Goal: Transaction & Acquisition: Purchase product/service

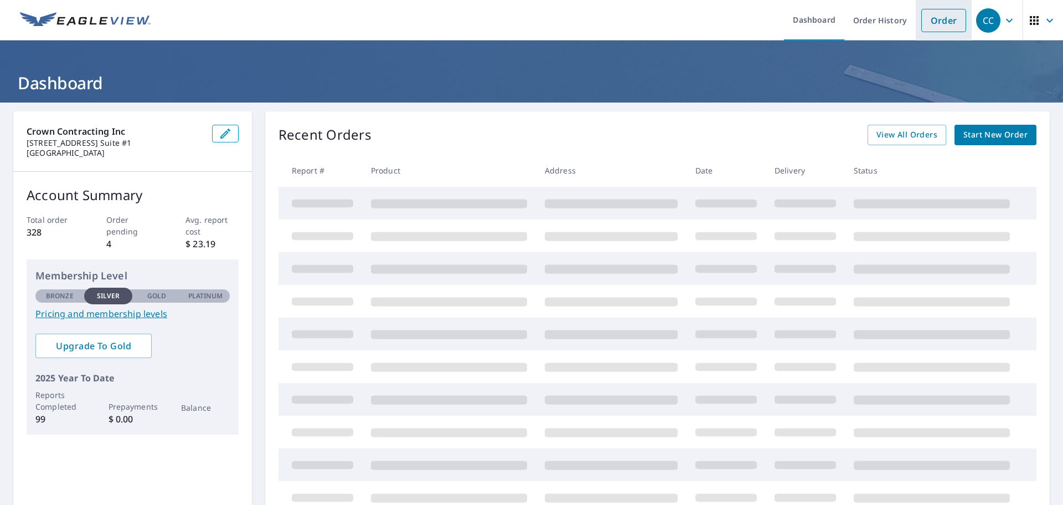
click at [927, 27] on link "Order" at bounding box center [944, 20] width 45 height 23
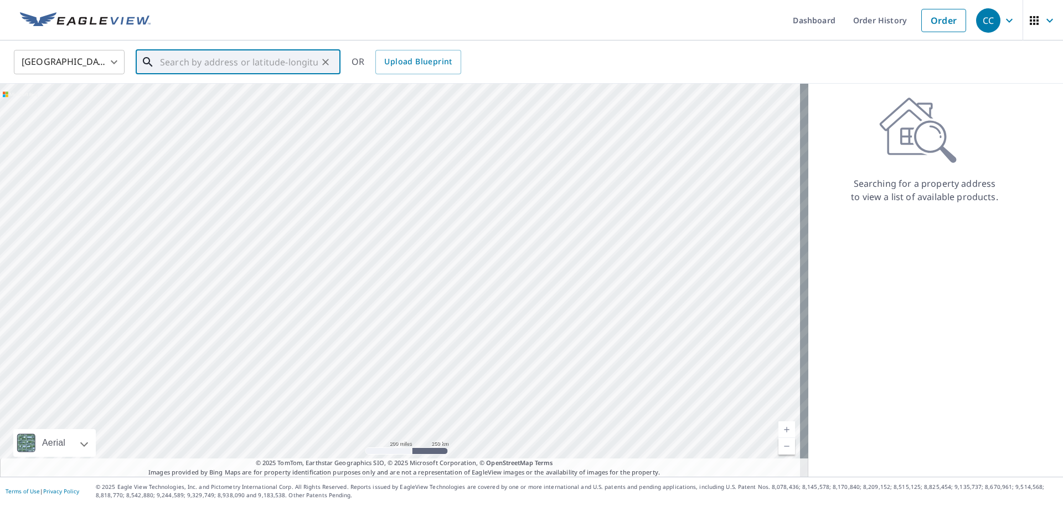
click at [189, 66] on input "text" at bounding box center [239, 62] width 158 height 31
click at [260, 91] on span "[STREET_ADDRESS]" at bounding box center [245, 94] width 174 height 13
type input "[STREET_ADDRESS][PERSON_NAME]"
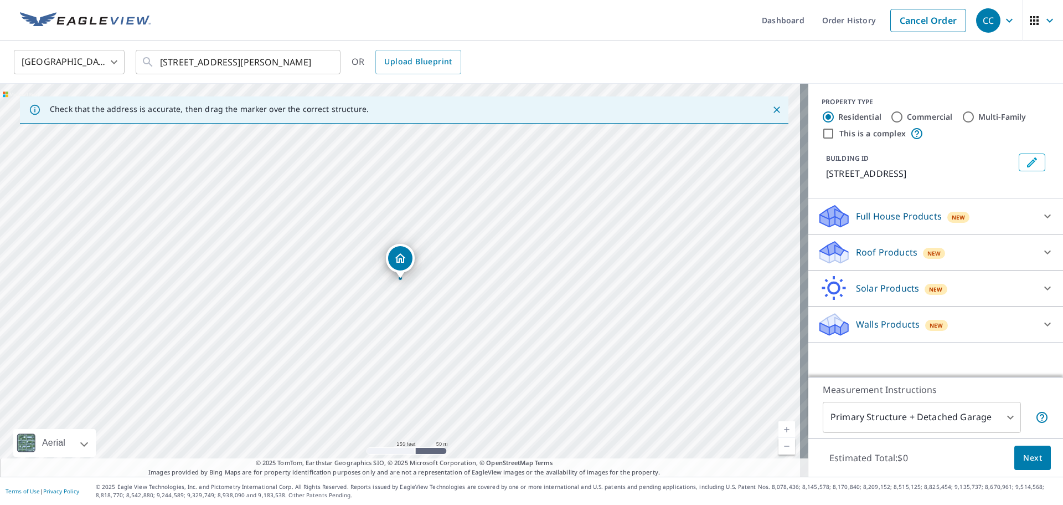
click at [996, 215] on div "Full House Products New" at bounding box center [925, 216] width 217 height 26
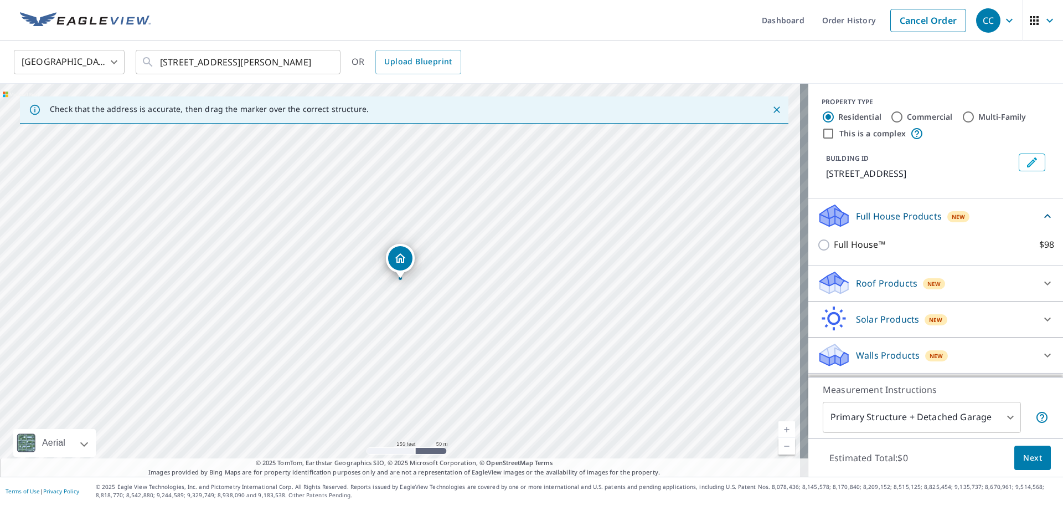
click at [909, 286] on div "Roof Products New" at bounding box center [925, 283] width 217 height 26
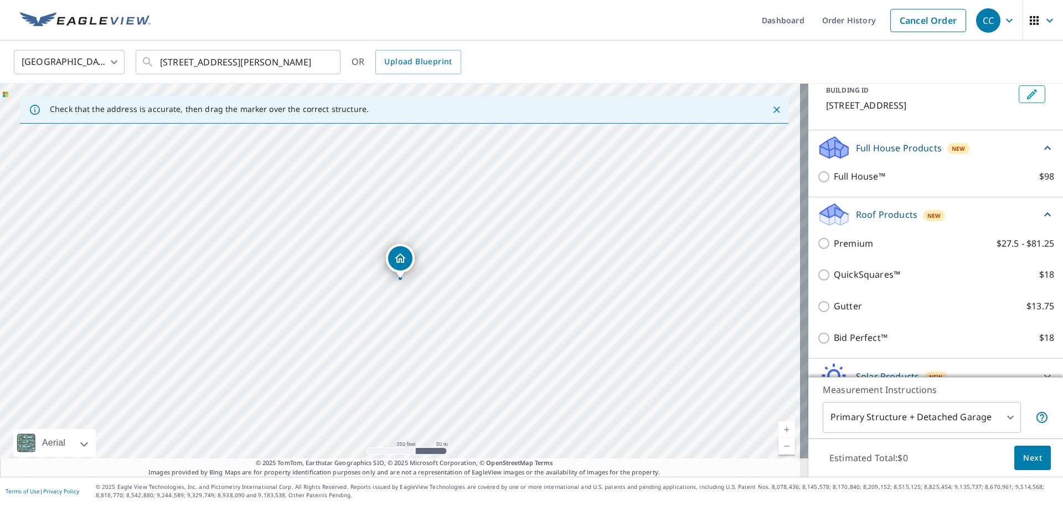
scroll to position [122, 0]
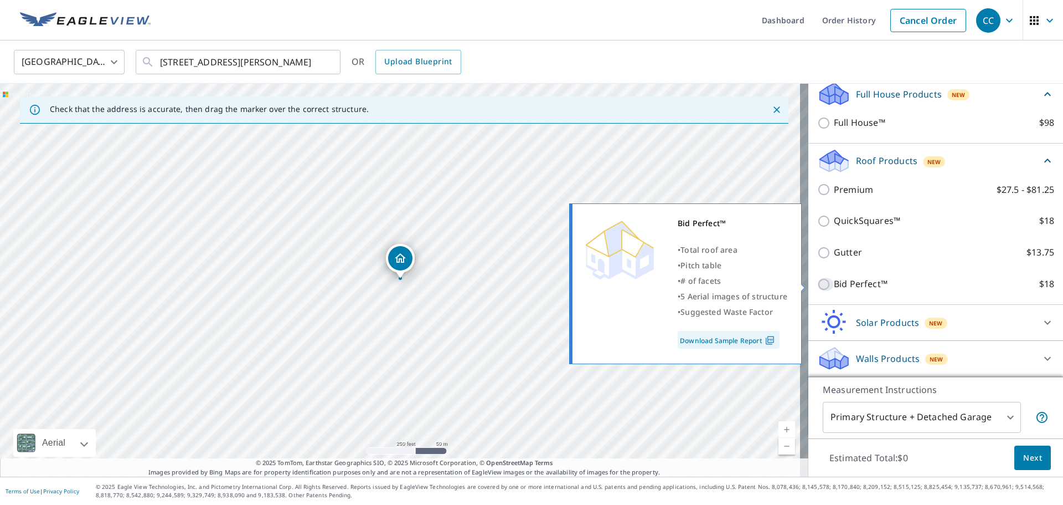
click at [817, 286] on input "Bid Perfect™ $18" at bounding box center [825, 283] width 17 height 13
checkbox input "true"
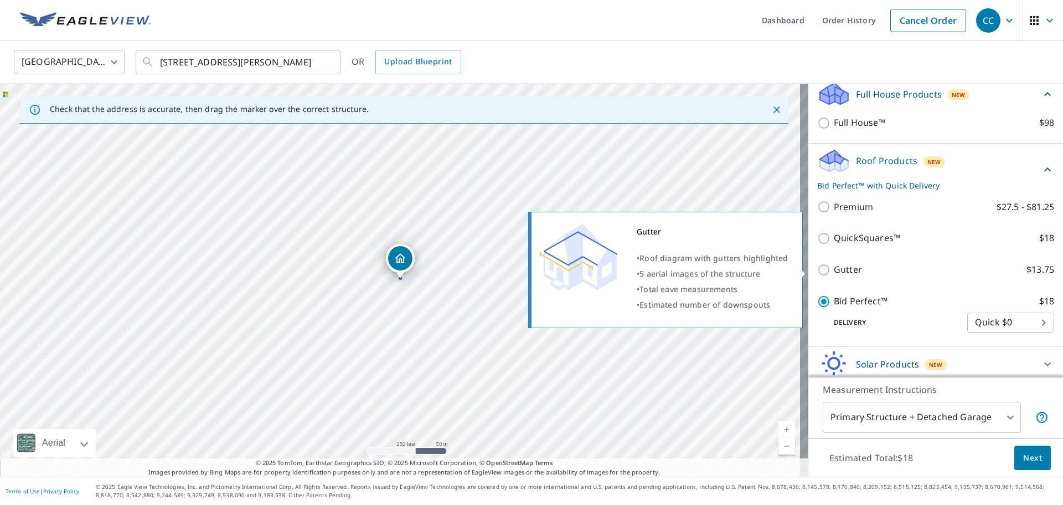
click at [817, 272] on input "Gutter $13.75" at bounding box center [825, 269] width 17 height 13
checkbox input "true"
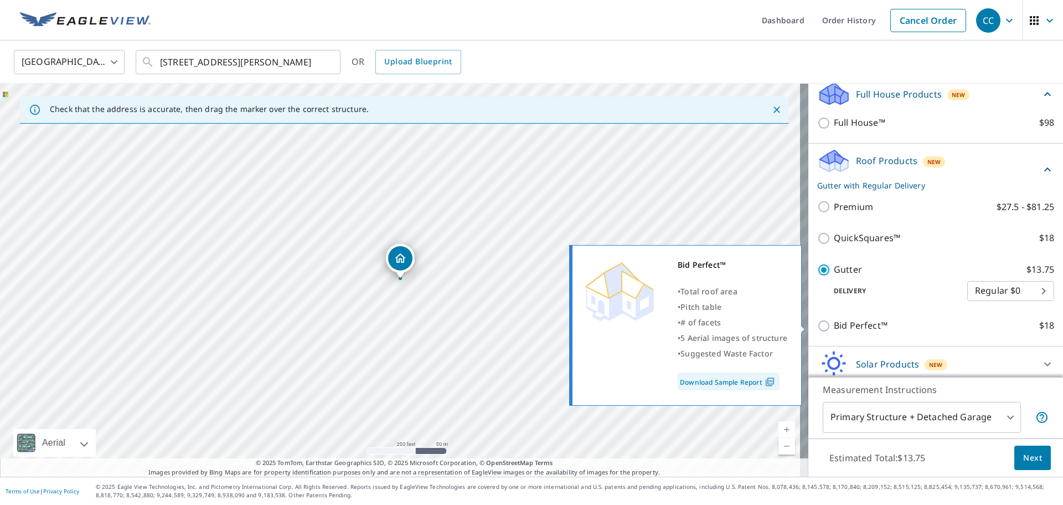
click at [817, 319] on input "Bid Perfect™ $18" at bounding box center [825, 325] width 17 height 13
checkbox input "true"
checkbox input "false"
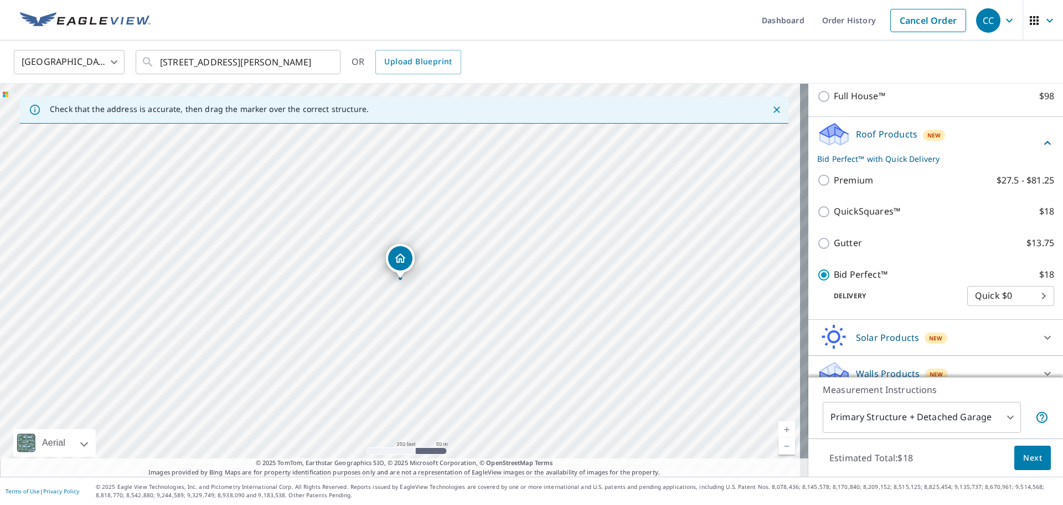
scroll to position [163, 0]
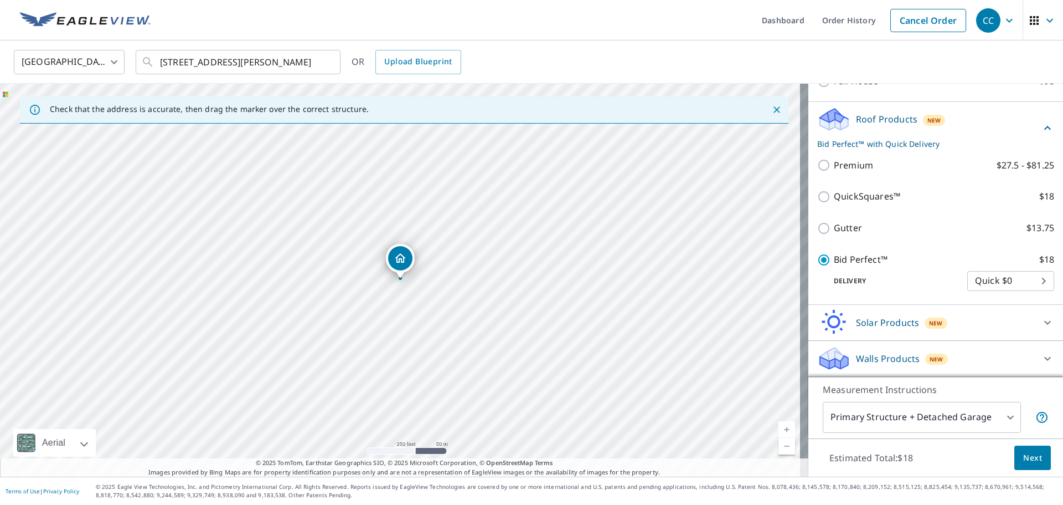
click at [1015, 453] on button "Next" at bounding box center [1033, 457] width 37 height 25
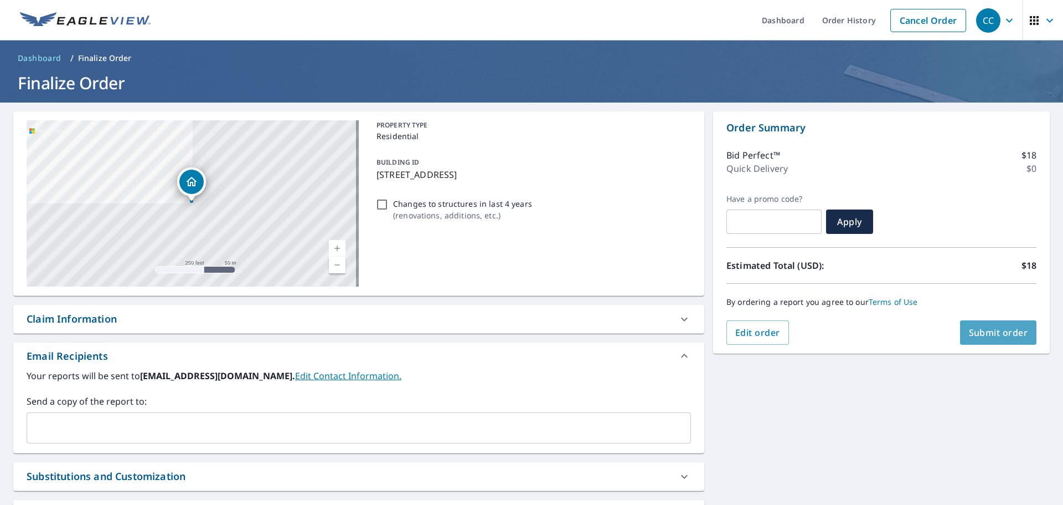
click at [983, 329] on span "Submit order" at bounding box center [998, 332] width 59 height 12
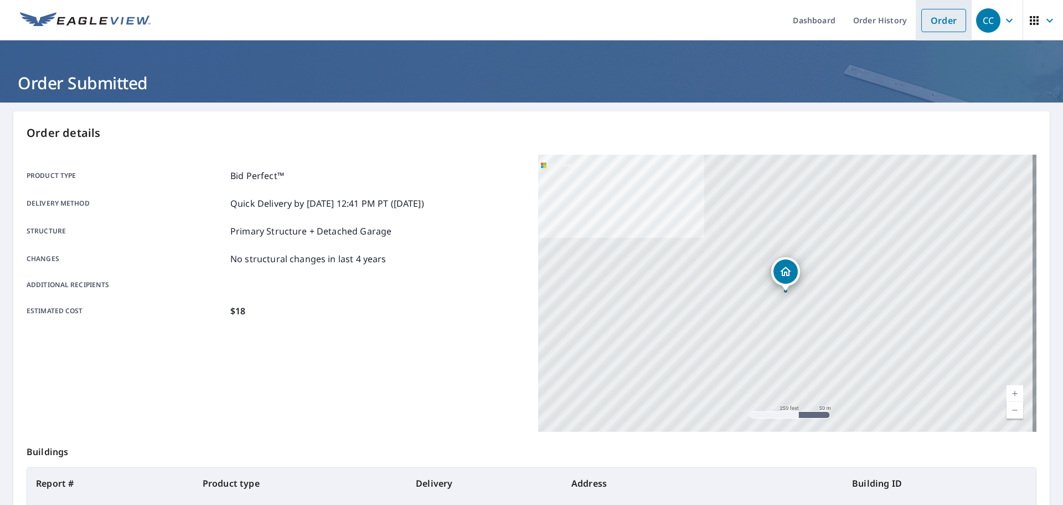
click at [924, 11] on link "Order" at bounding box center [944, 20] width 45 height 23
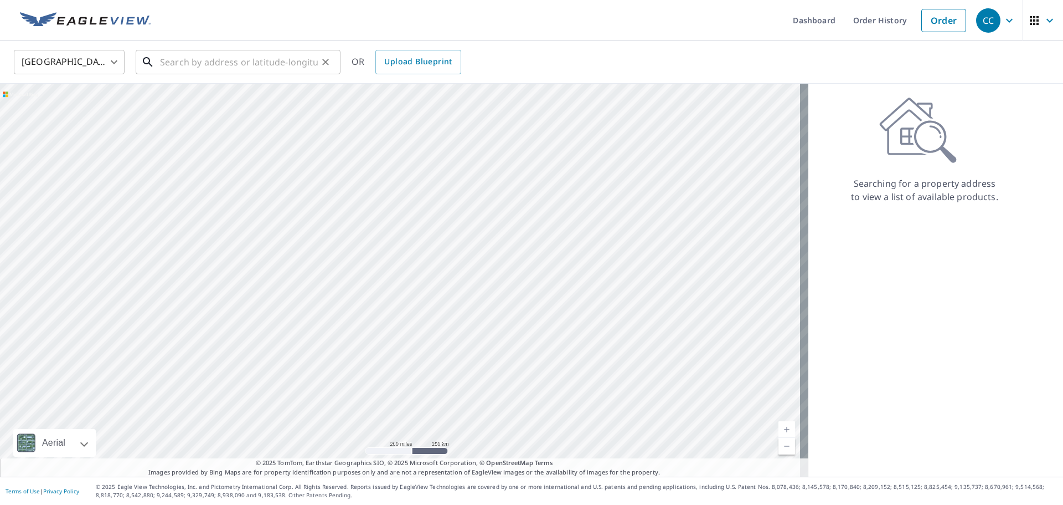
click at [204, 58] on input "text" at bounding box center [239, 62] width 158 height 31
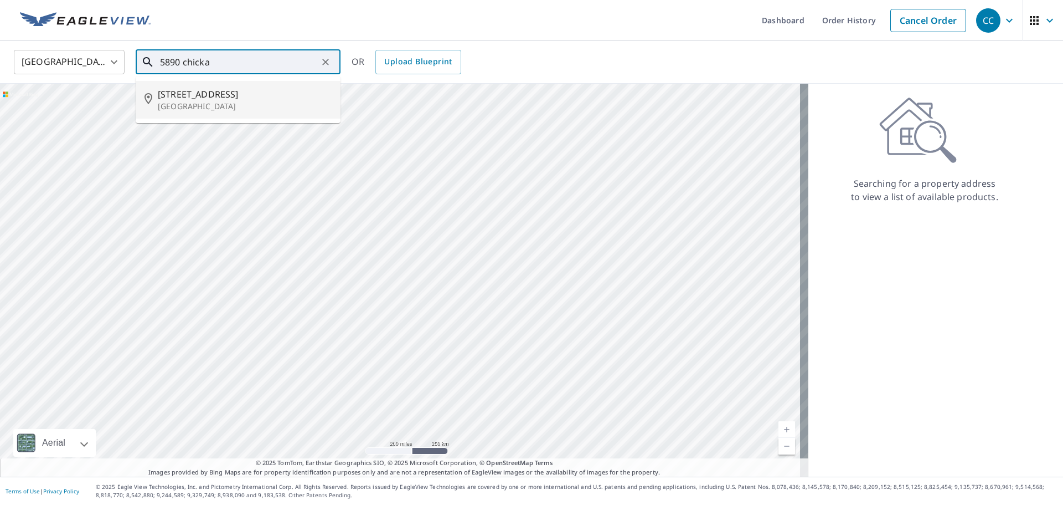
click at [207, 105] on p "[GEOGRAPHIC_DATA]" at bounding box center [245, 106] width 174 height 11
type input "[STREET_ADDRESS][PERSON_NAME]"
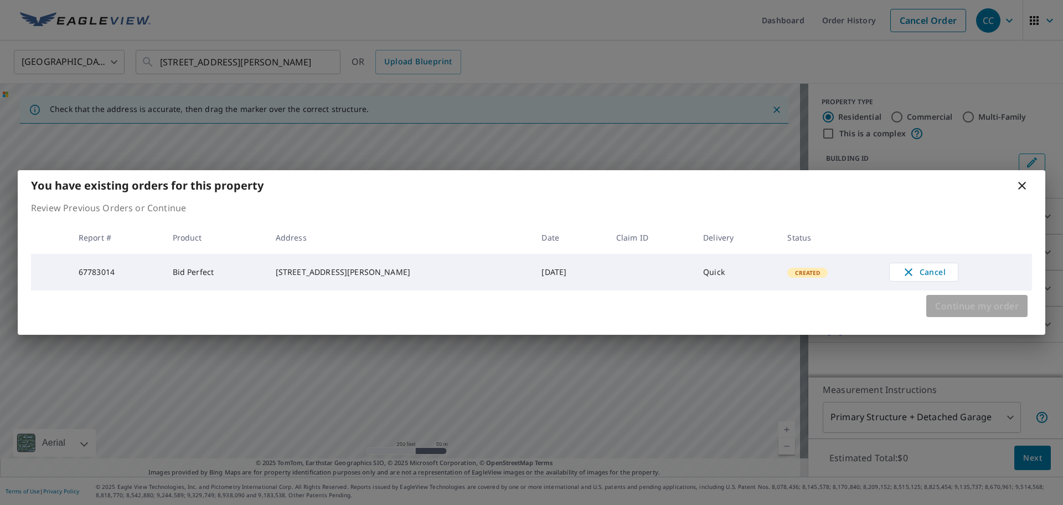
click at [991, 309] on span "Continue my order" at bounding box center [977, 306] width 84 height 16
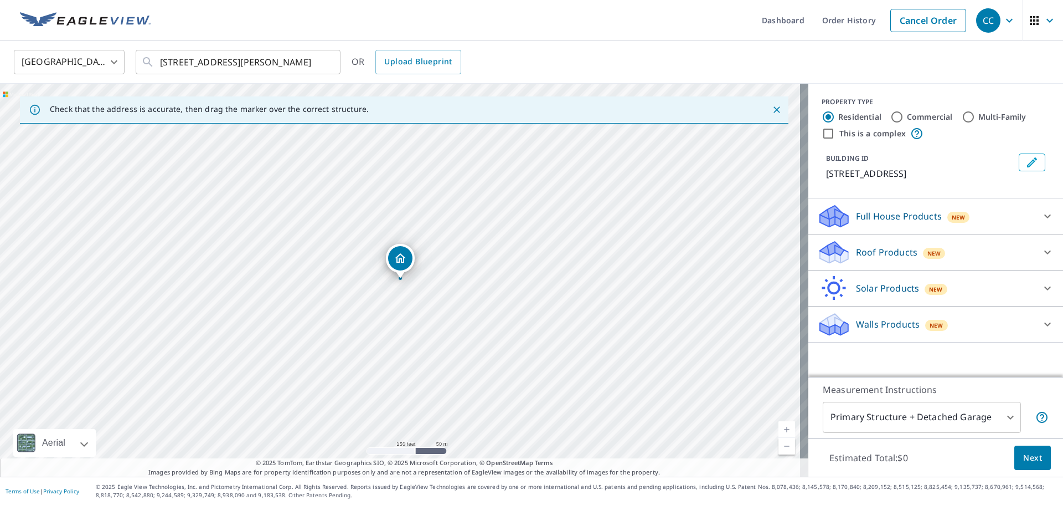
click at [882, 264] on div "Roof Products New" at bounding box center [925, 252] width 217 height 26
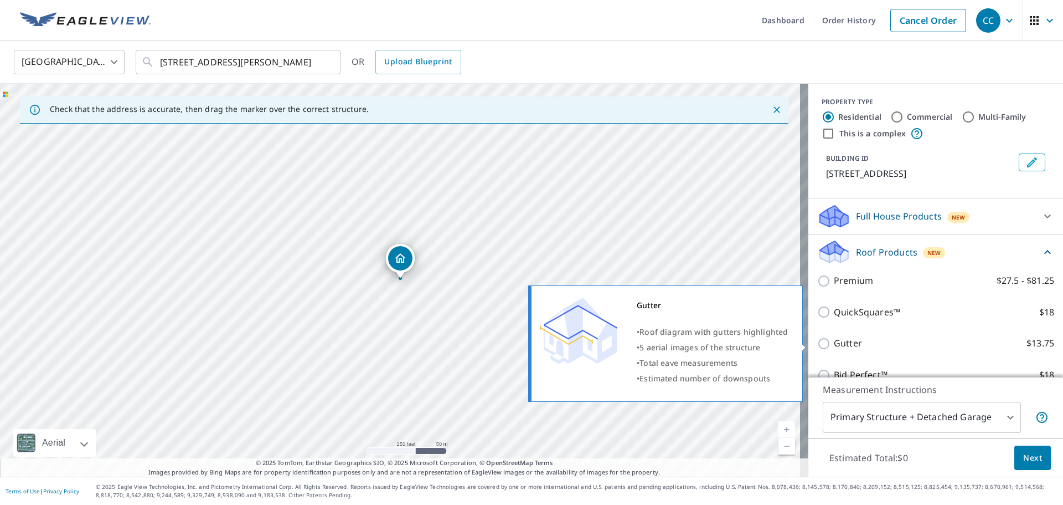
click at [817, 338] on input "Gutter $13.75" at bounding box center [825, 343] width 17 height 13
checkbox input "true"
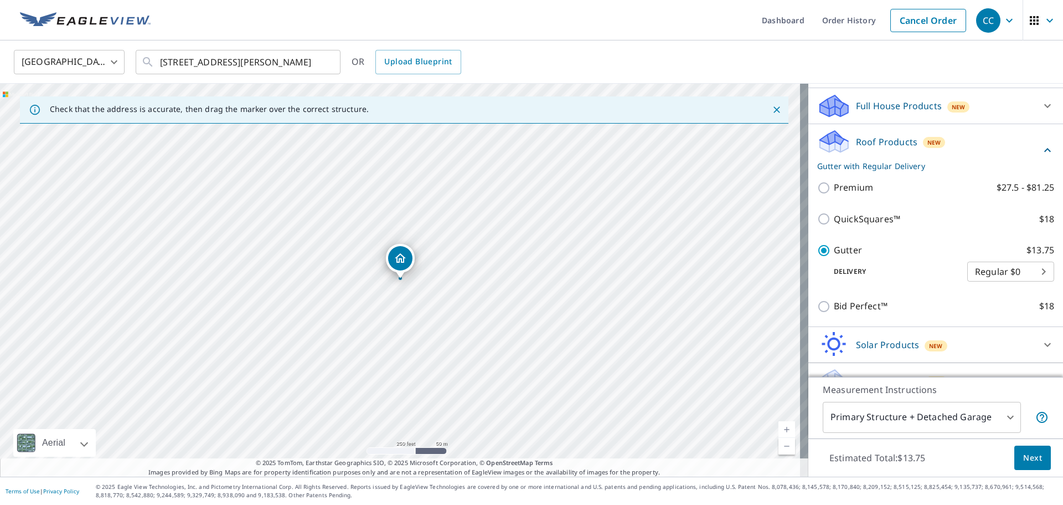
scroll to position [111, 0]
click at [1015, 454] on button "Next" at bounding box center [1033, 457] width 37 height 25
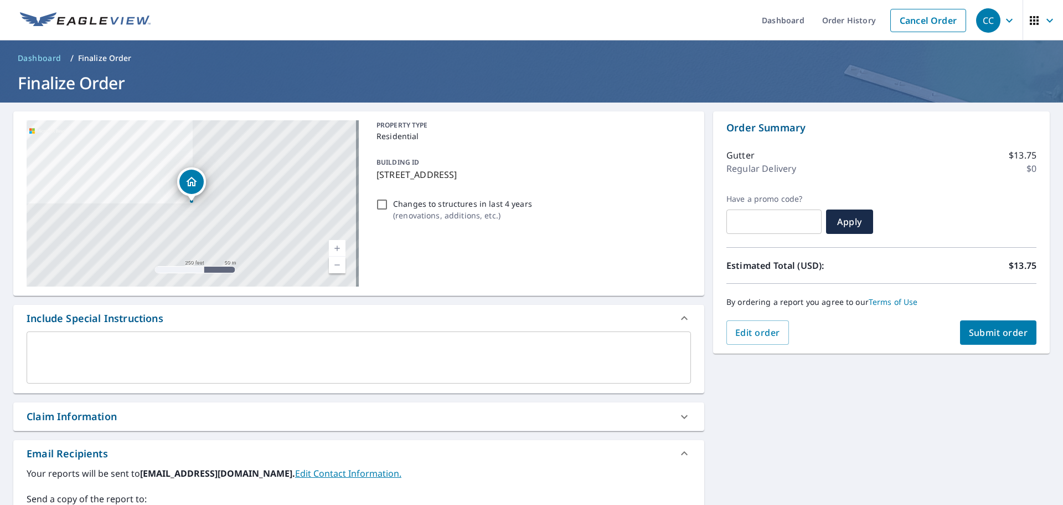
click at [960, 327] on button "Submit order" at bounding box center [998, 332] width 77 height 24
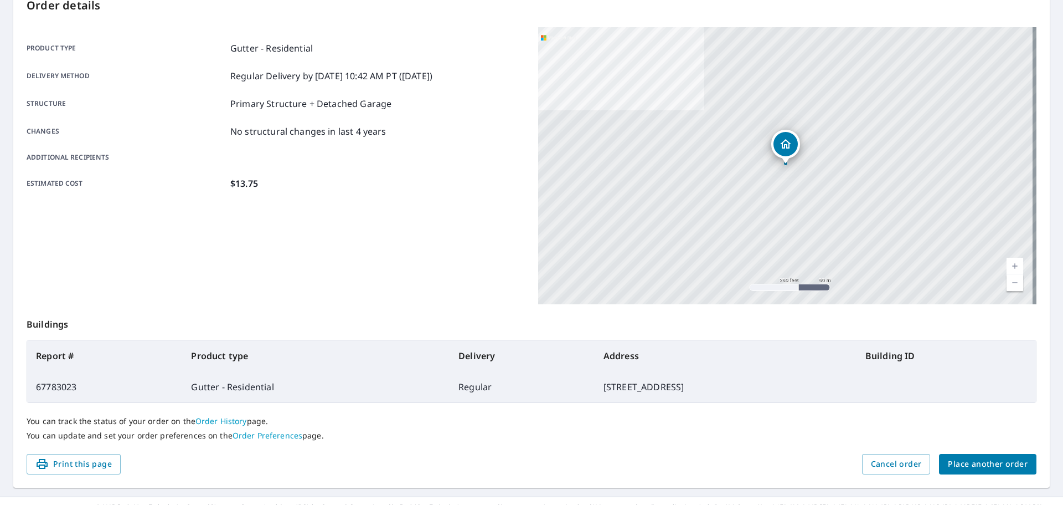
scroll to position [147, 0]
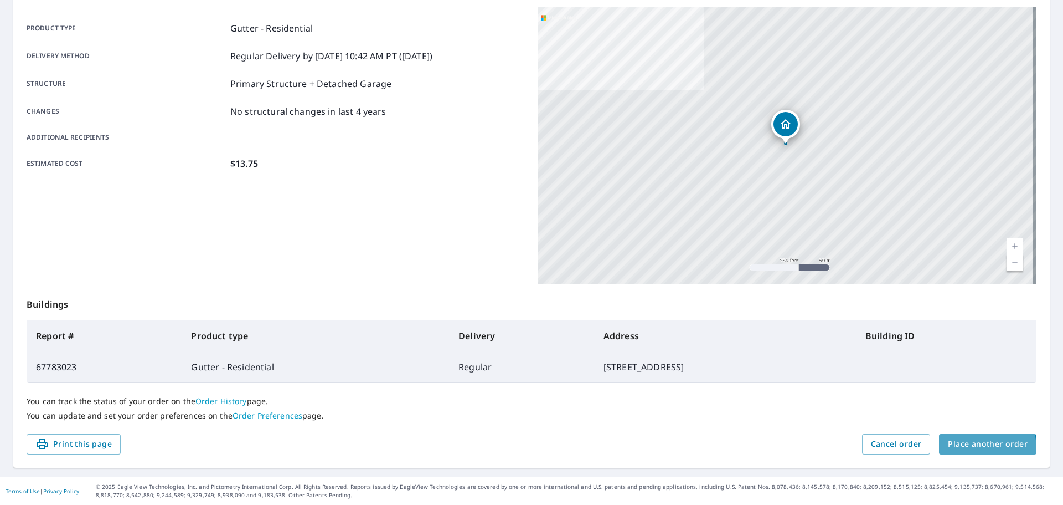
click at [964, 448] on span "Place another order" at bounding box center [988, 444] width 80 height 14
